Goal: Task Accomplishment & Management: Use online tool/utility

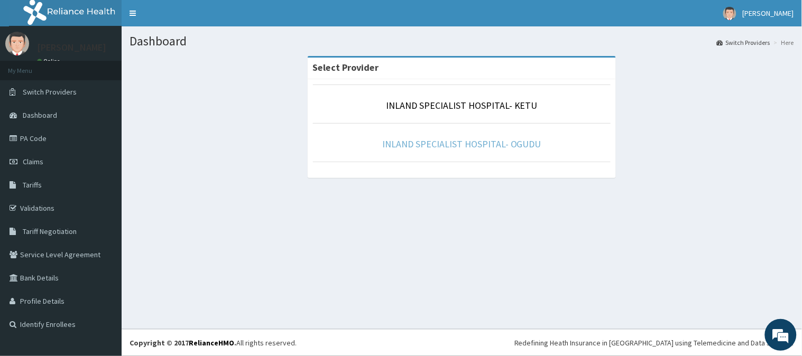
click at [409, 140] on link "INLAND SPECIALIST HOSPITAL- OGUDU" at bounding box center [461, 144] width 159 height 12
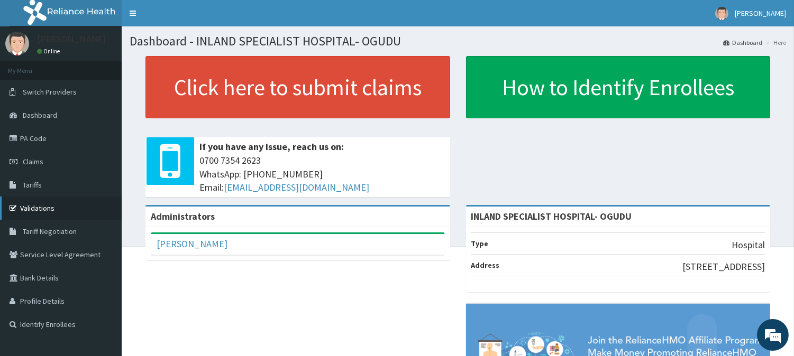
click at [50, 207] on link "Validations" at bounding box center [61, 208] width 122 height 23
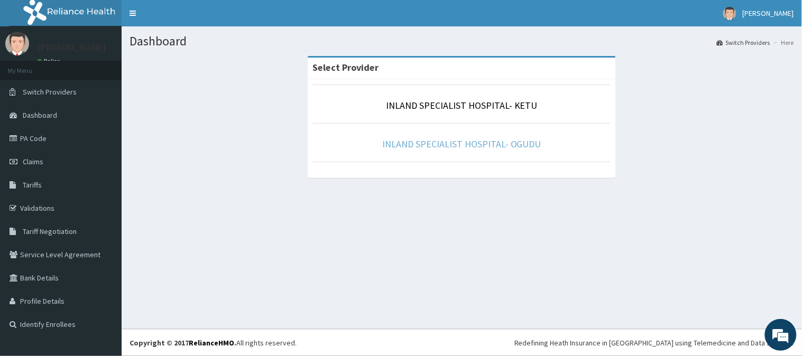
click at [432, 147] on link "INLAND SPECIALIST HOSPITAL- OGUDU" at bounding box center [461, 144] width 159 height 12
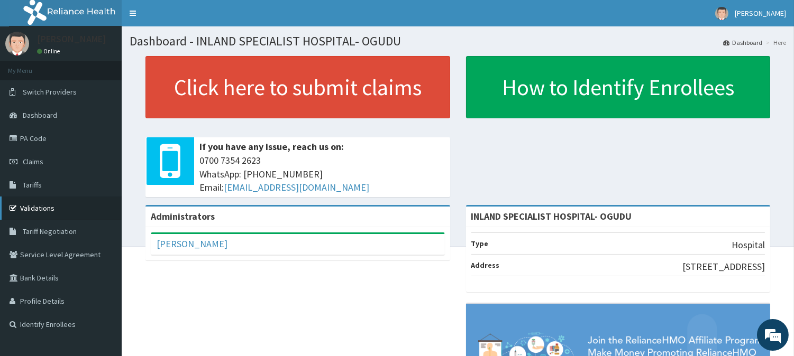
click at [39, 209] on link "Validations" at bounding box center [61, 208] width 122 height 23
